Goal: Answer question/provide support

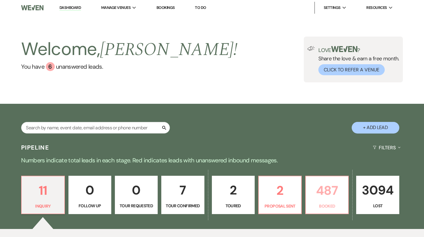
click at [333, 196] on p "487" at bounding box center [327, 191] width 35 height 20
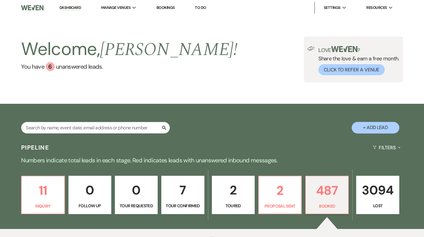
scroll to position [66, 0]
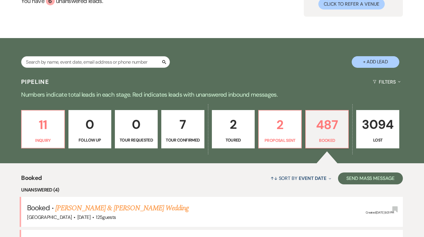
click at [116, 203] on link "[PERSON_NAME] & [PERSON_NAME] Wedding" at bounding box center [121, 208] width 133 height 11
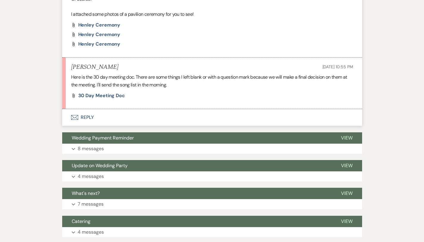
scroll to position [1230, 0]
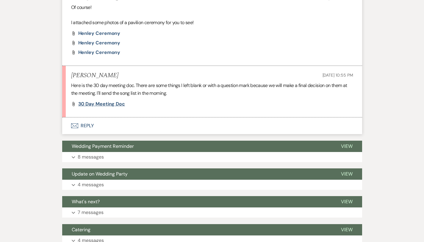
click at [78, 101] on span "30 Day Meeting doc" at bounding box center [101, 104] width 47 height 6
click at [68, 117] on button "Envelope Reply" at bounding box center [212, 125] width 300 height 17
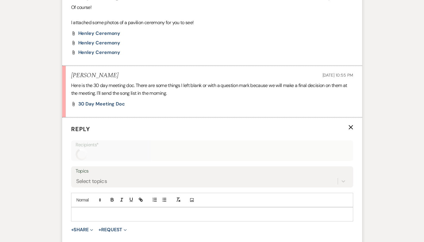
scroll to position [1281, 0]
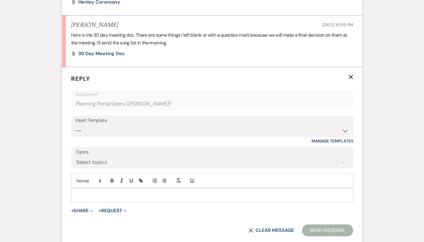
click at [78, 192] on p at bounding box center [212, 195] width 273 height 7
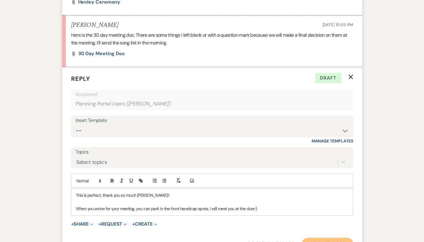
click at [353, 237] on button "Send Message" at bounding box center [327, 244] width 51 height 12
